Goal: Entertainment & Leisure: Consume media (video, audio)

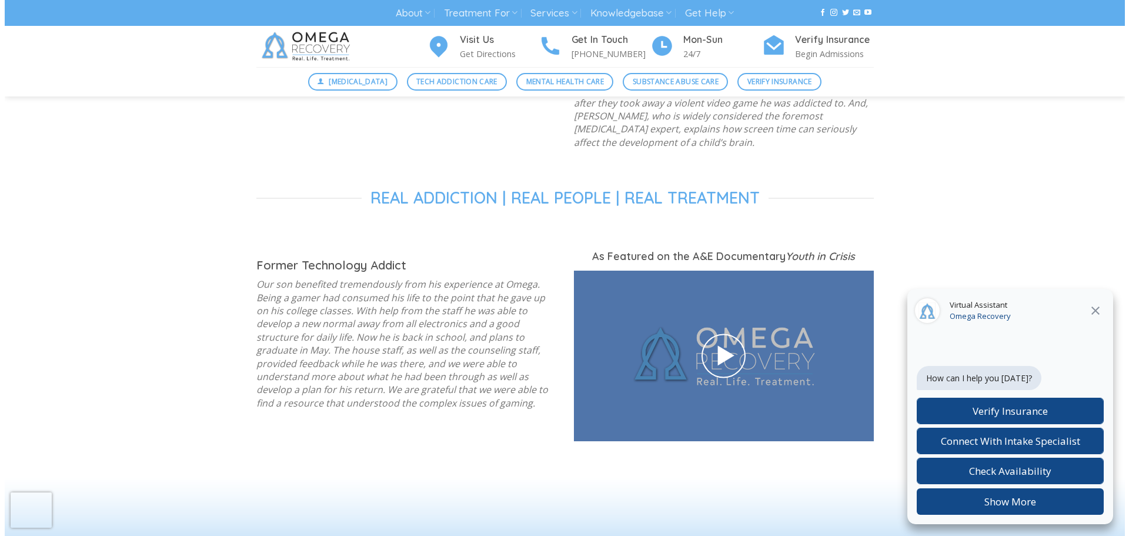
scroll to position [1455, 0]
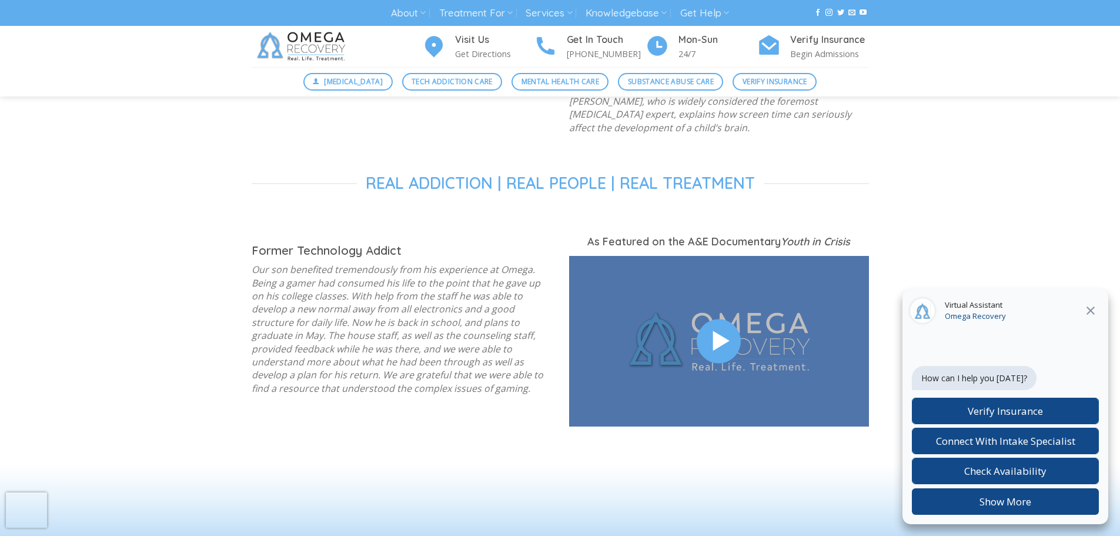
click at [719, 325] on icon at bounding box center [719, 341] width 27 height 32
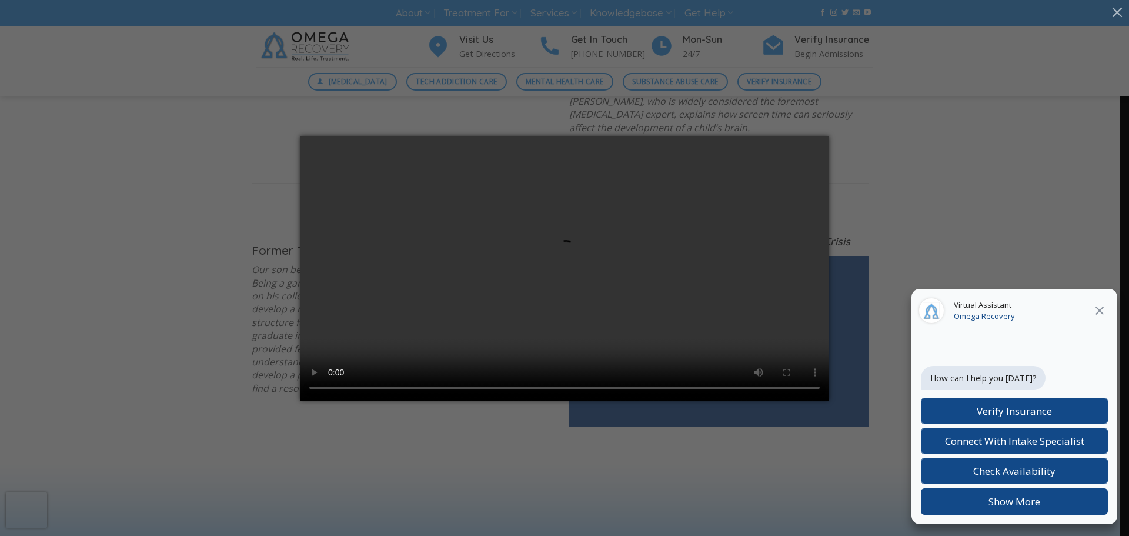
click at [623, 162] on video at bounding box center [564, 268] width 529 height 265
click at [623, 141] on video at bounding box center [564, 268] width 529 height 265
click at [733, 139] on video at bounding box center [564, 268] width 529 height 265
click at [686, 243] on video at bounding box center [564, 268] width 529 height 265
click at [1101, 309] on icon at bounding box center [1099, 310] width 8 height 8
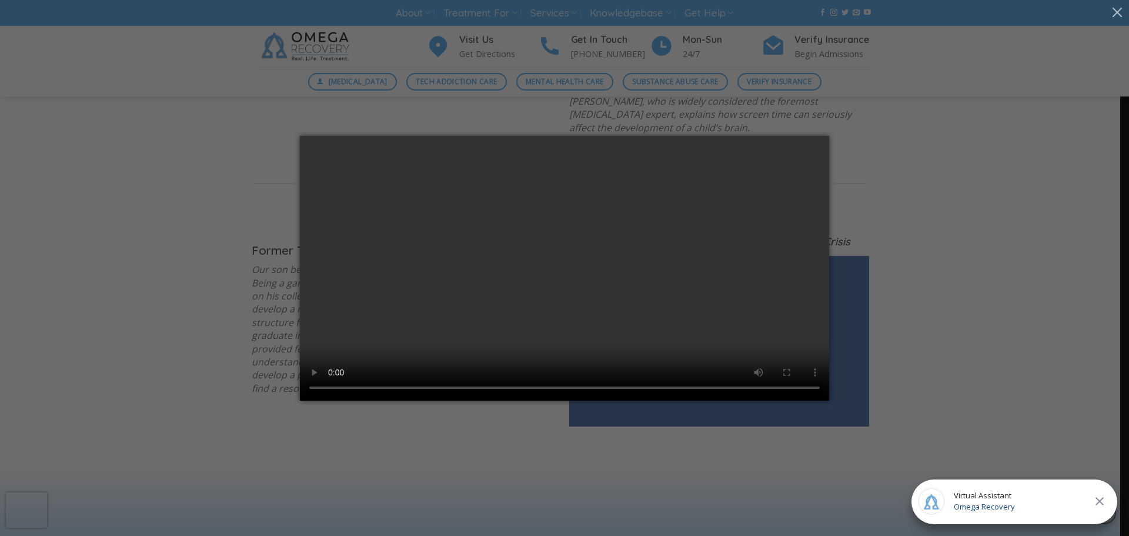
click at [412, 165] on video at bounding box center [564, 268] width 529 height 265
click at [602, 372] on video at bounding box center [564, 268] width 529 height 265
click at [415, 165] on video at bounding box center [564, 268] width 529 height 265
click at [523, 270] on video at bounding box center [564, 268] width 529 height 265
